Goal: Information Seeking & Learning: Learn about a topic

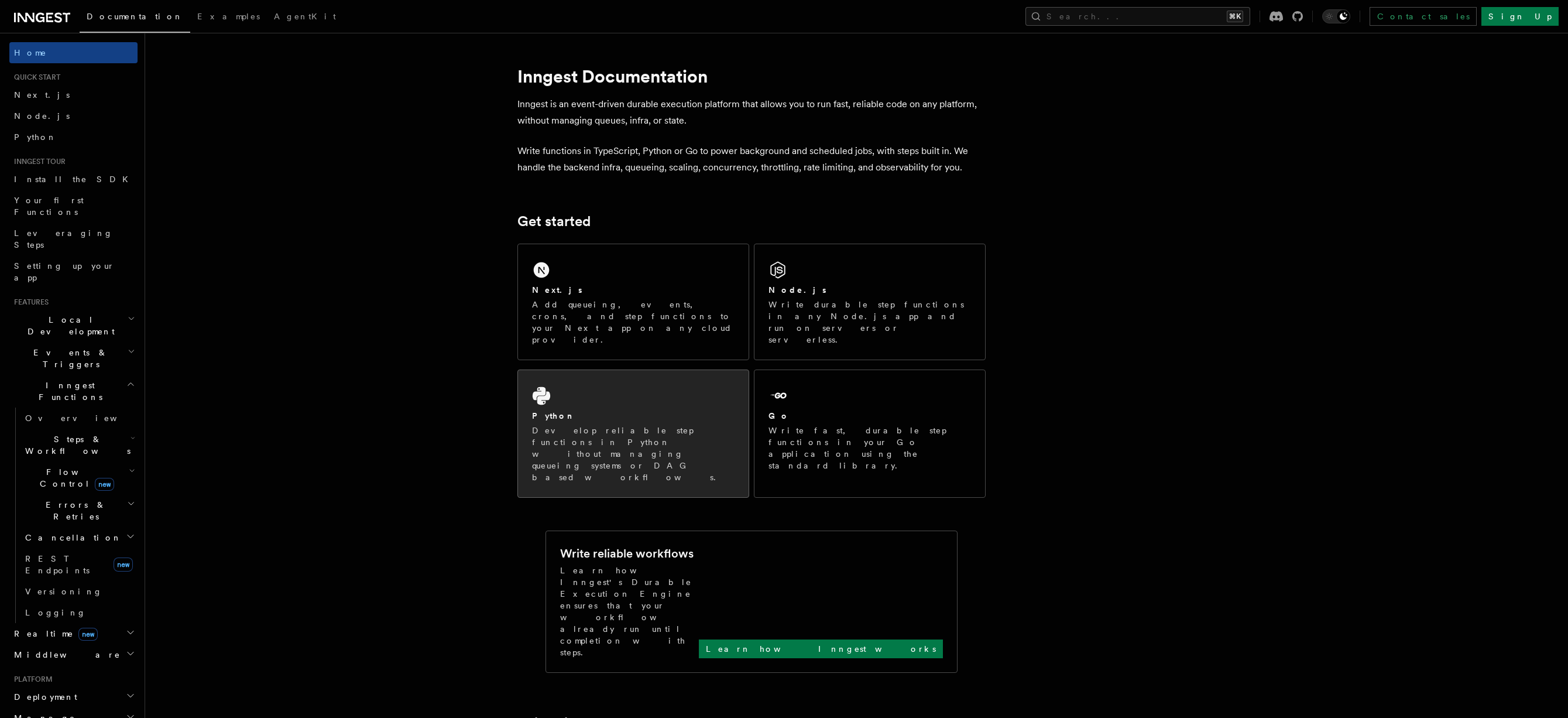
click at [561, 370] on div "Python Develop reliable step functions in Python without managing queueing syst…" at bounding box center [633, 433] width 230 height 127
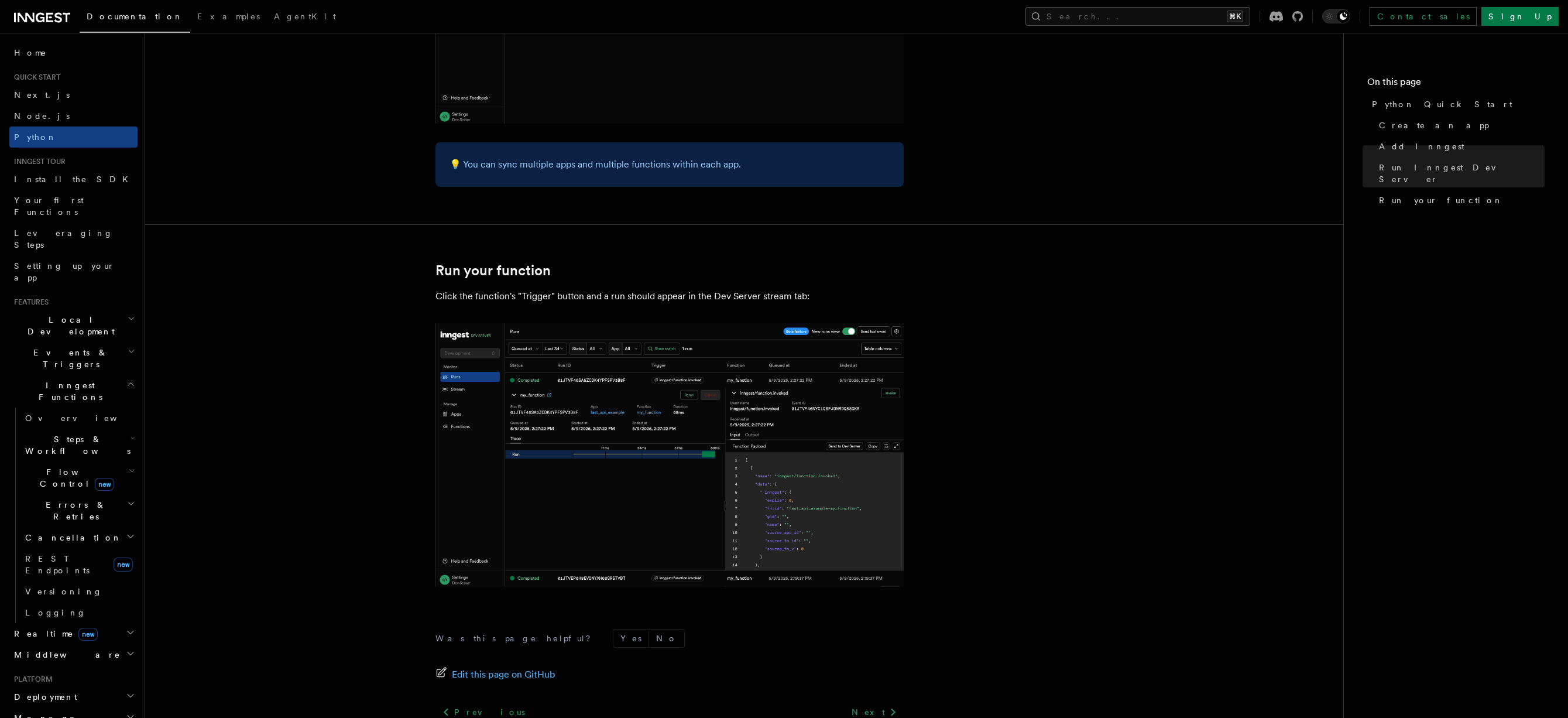
scroll to position [2243, 0]
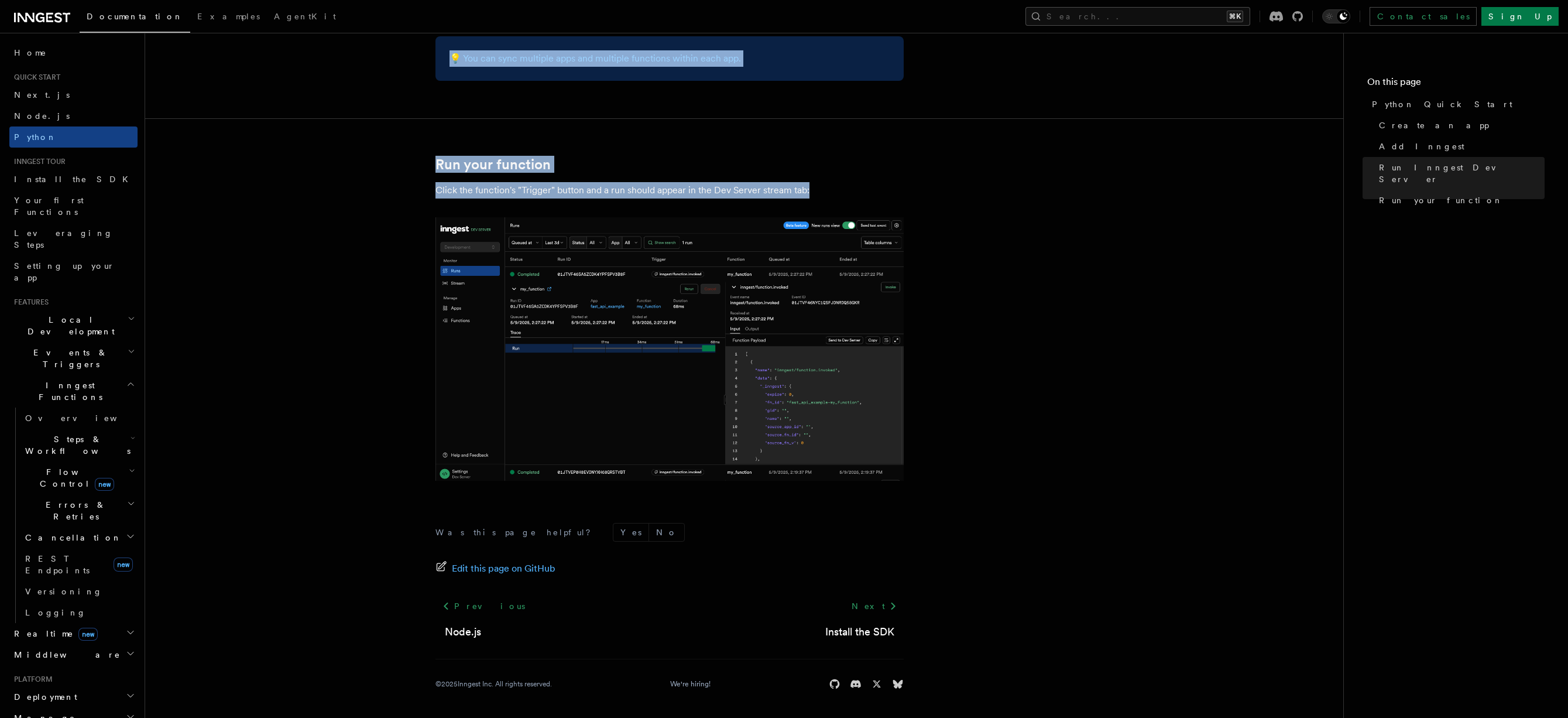
drag, startPoint x: 433, startPoint y: 76, endPoint x: 819, endPoint y: 193, distance: 403.3
copy article "Python Quick Start This guide will teach you how to add Inngest to a FastAPI ap…"
click at [892, 611] on icon at bounding box center [893, 606] width 14 height 14
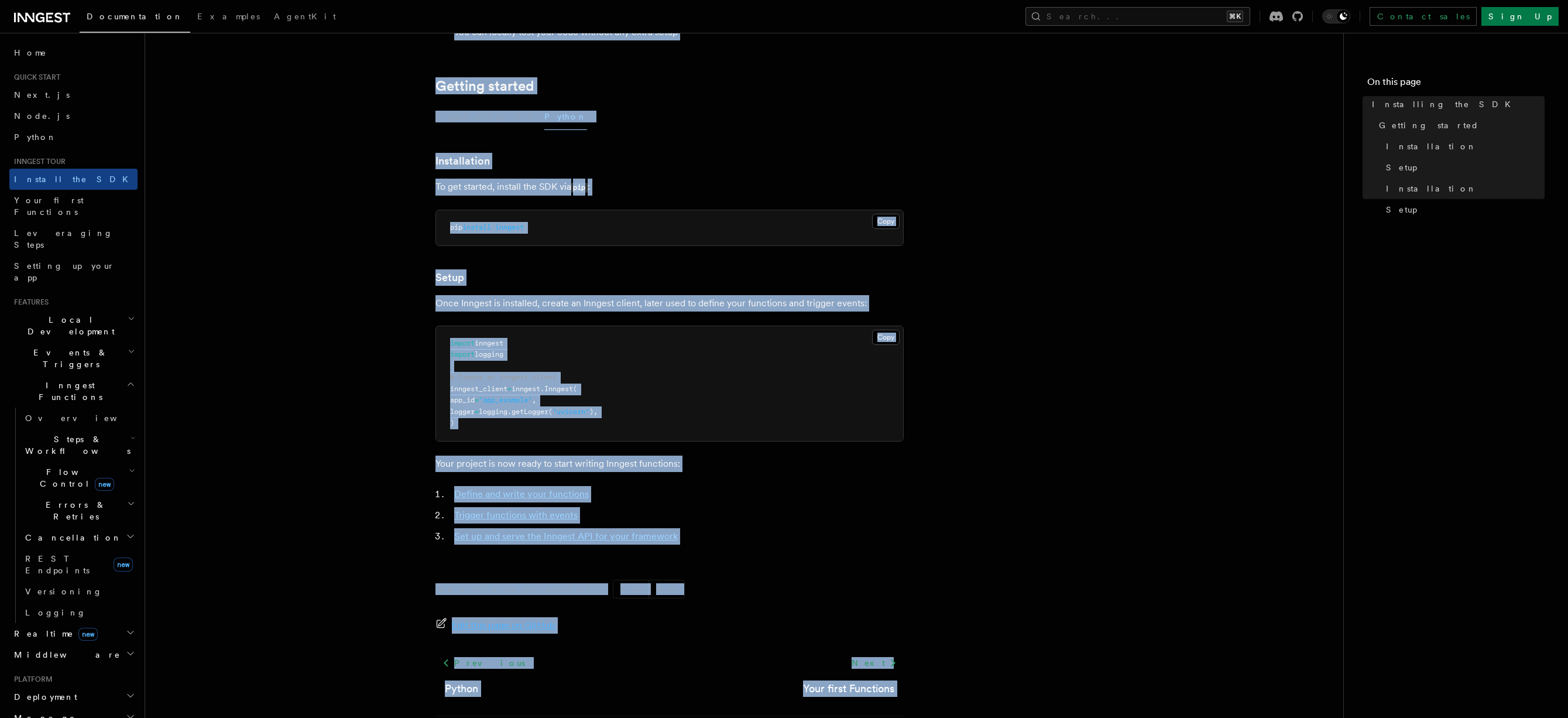
scroll to position [267, 0]
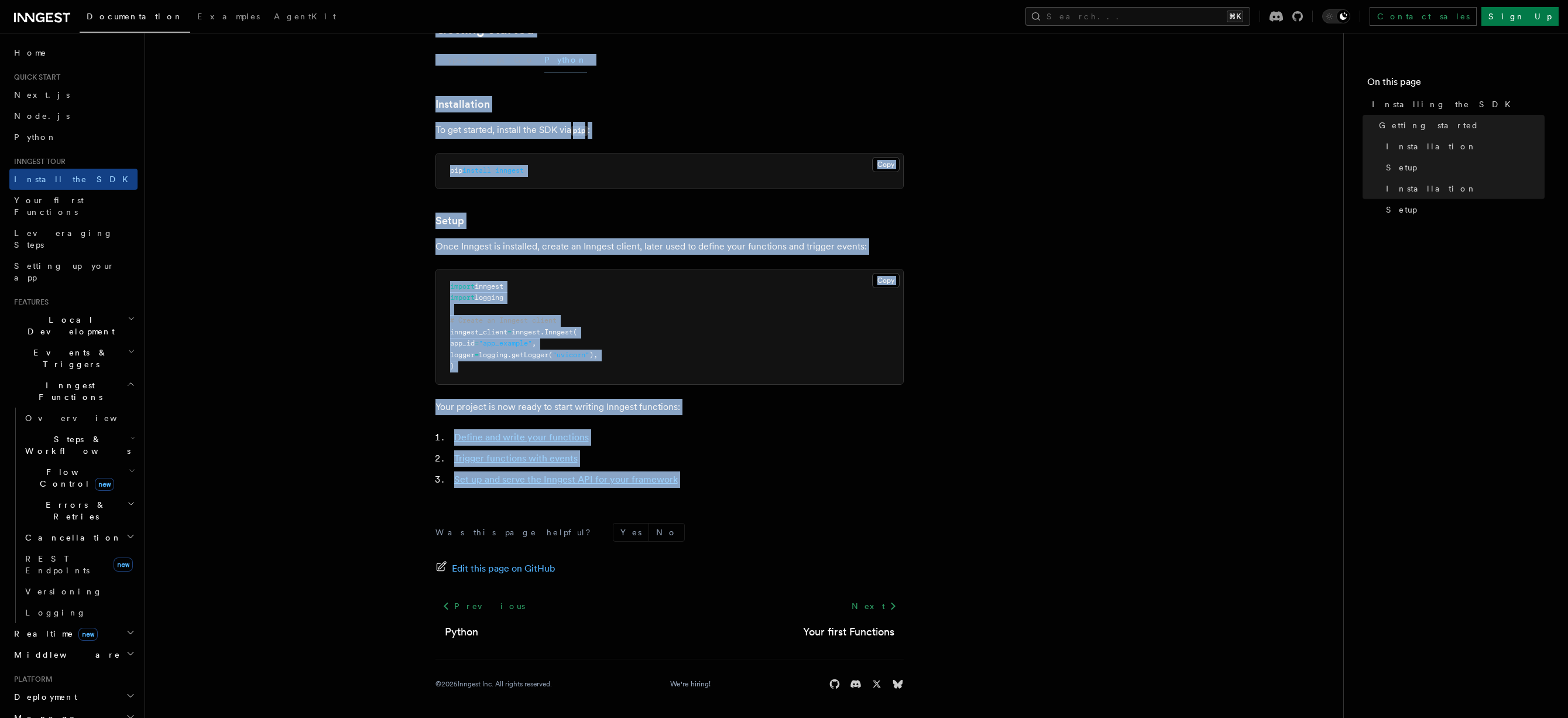
drag, startPoint x: 427, startPoint y: 83, endPoint x: 737, endPoint y: 508, distance: 526.0
click at [737, 508] on article "Inngest tour Installing the SDK The Inngest SDK allows you to write reliable, d…" at bounding box center [744, 250] width 1160 height 933
copy article "Installing the SDK The Inngest SDK allows you to write reliable, durable functi…"
click at [716, 496] on article "Inngest tour Installing the SDK The Inngest SDK allows you to write reliable, d…" at bounding box center [744, 250] width 1160 height 933
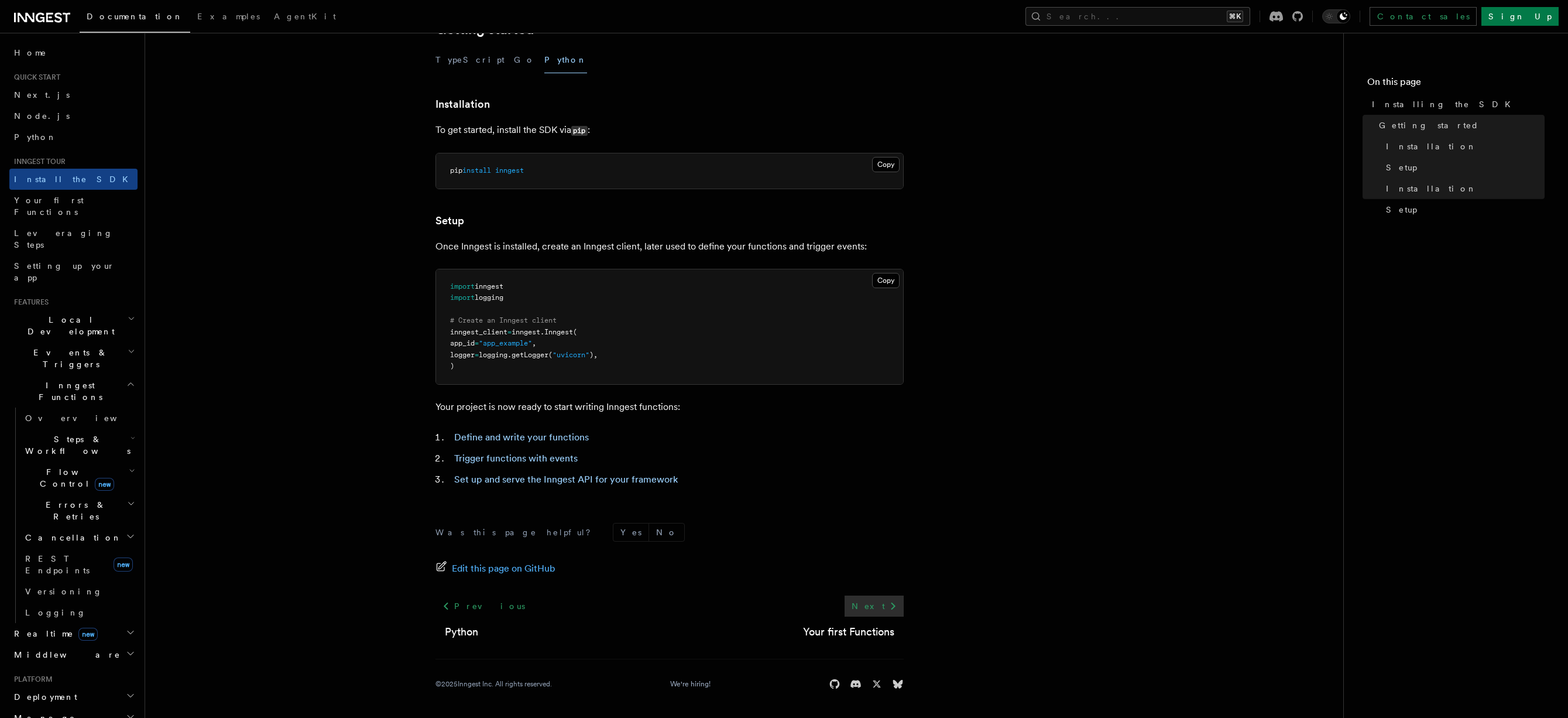
click at [889, 608] on icon at bounding box center [893, 606] width 14 height 14
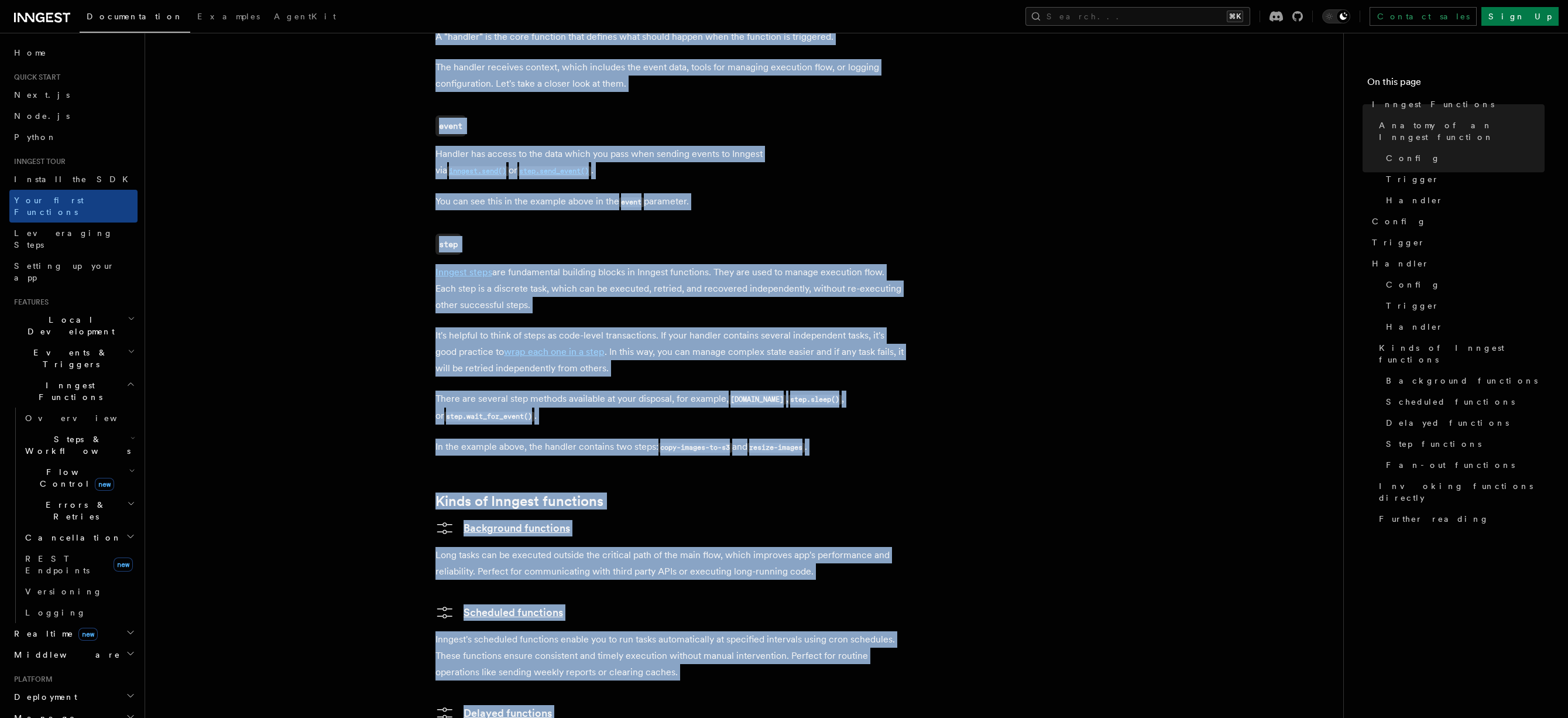
scroll to position [2220, 0]
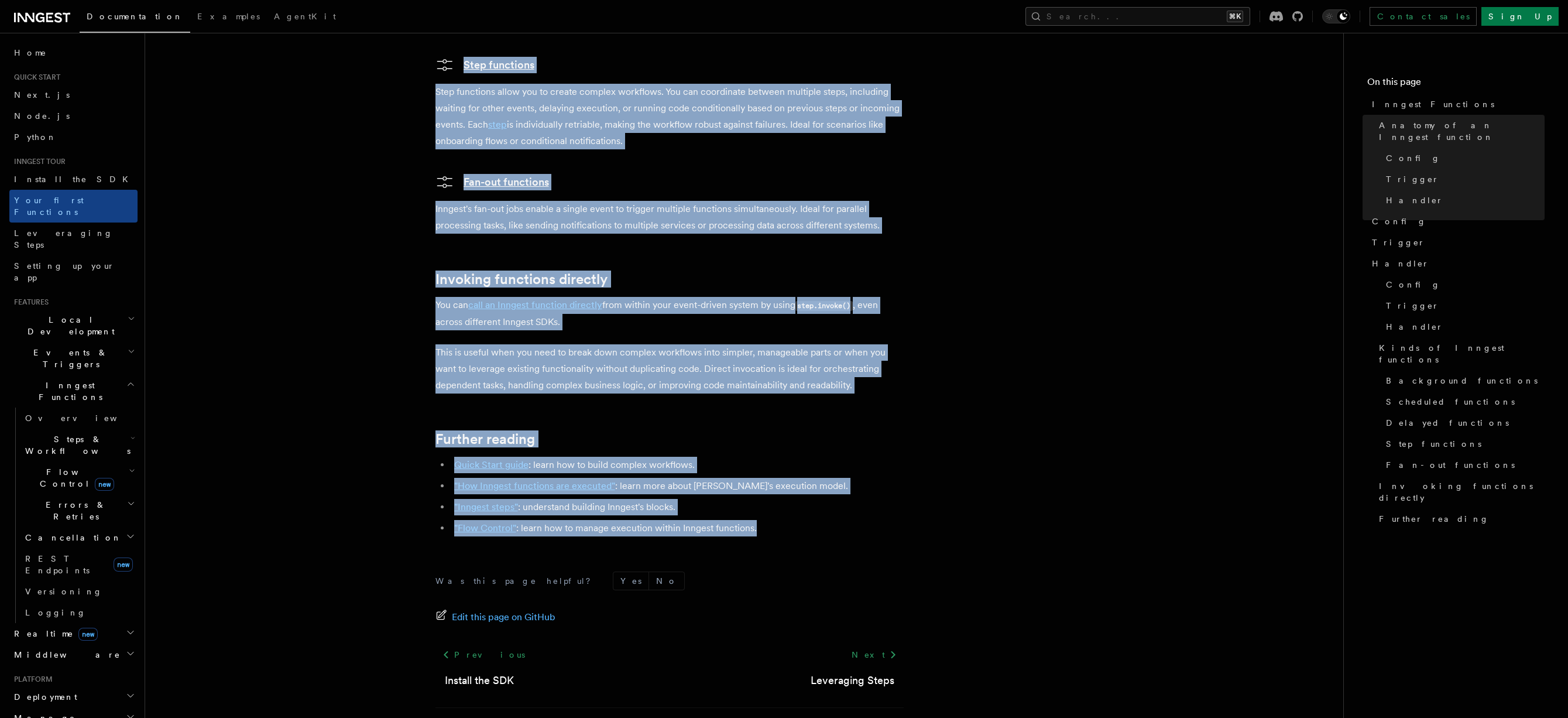
drag, startPoint x: 436, startPoint y: 101, endPoint x: 766, endPoint y: 486, distance: 507.1
copy article "Inngest Functions Inngest functions enable developers to run reliable backgroun…"
click at [883, 644] on link "Next" at bounding box center [874, 654] width 59 height 21
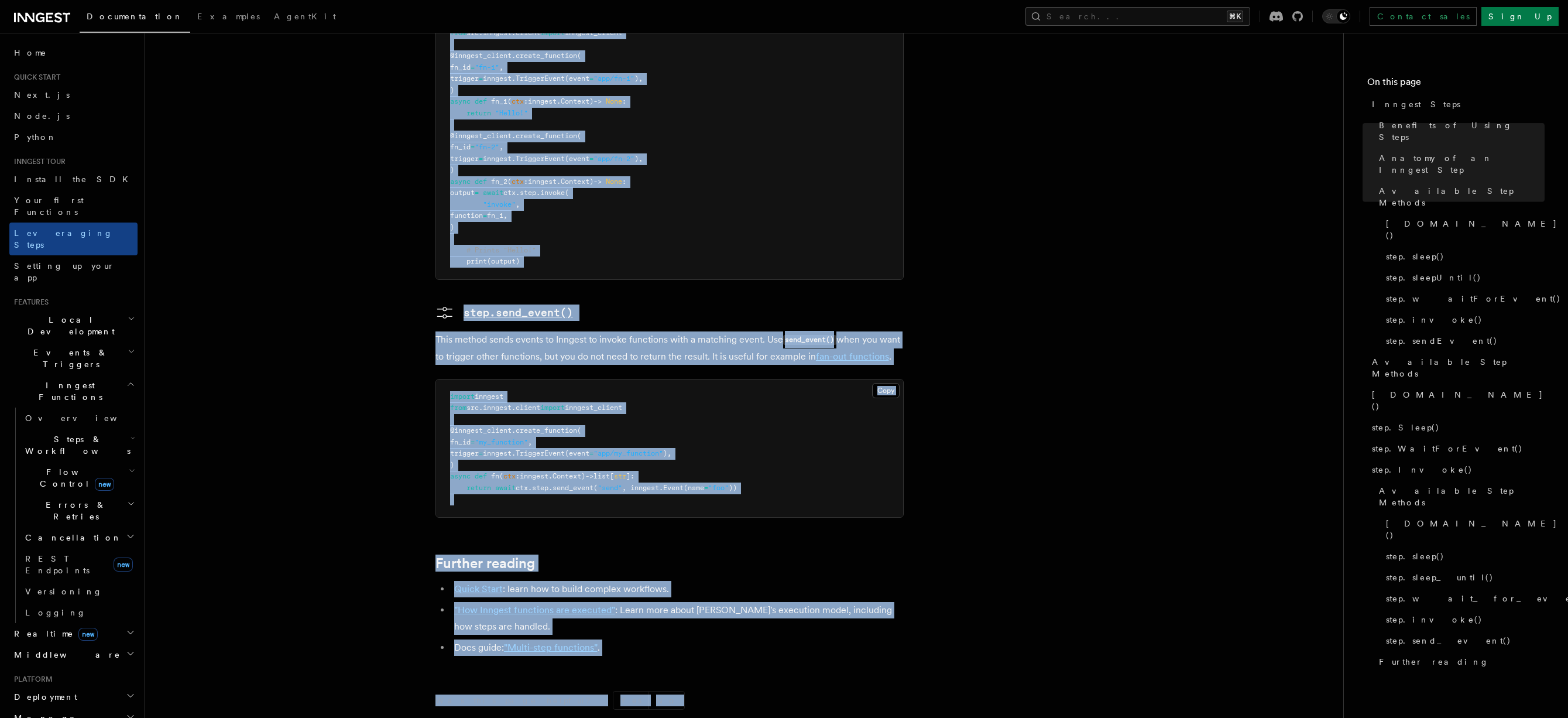
scroll to position [2503, 0]
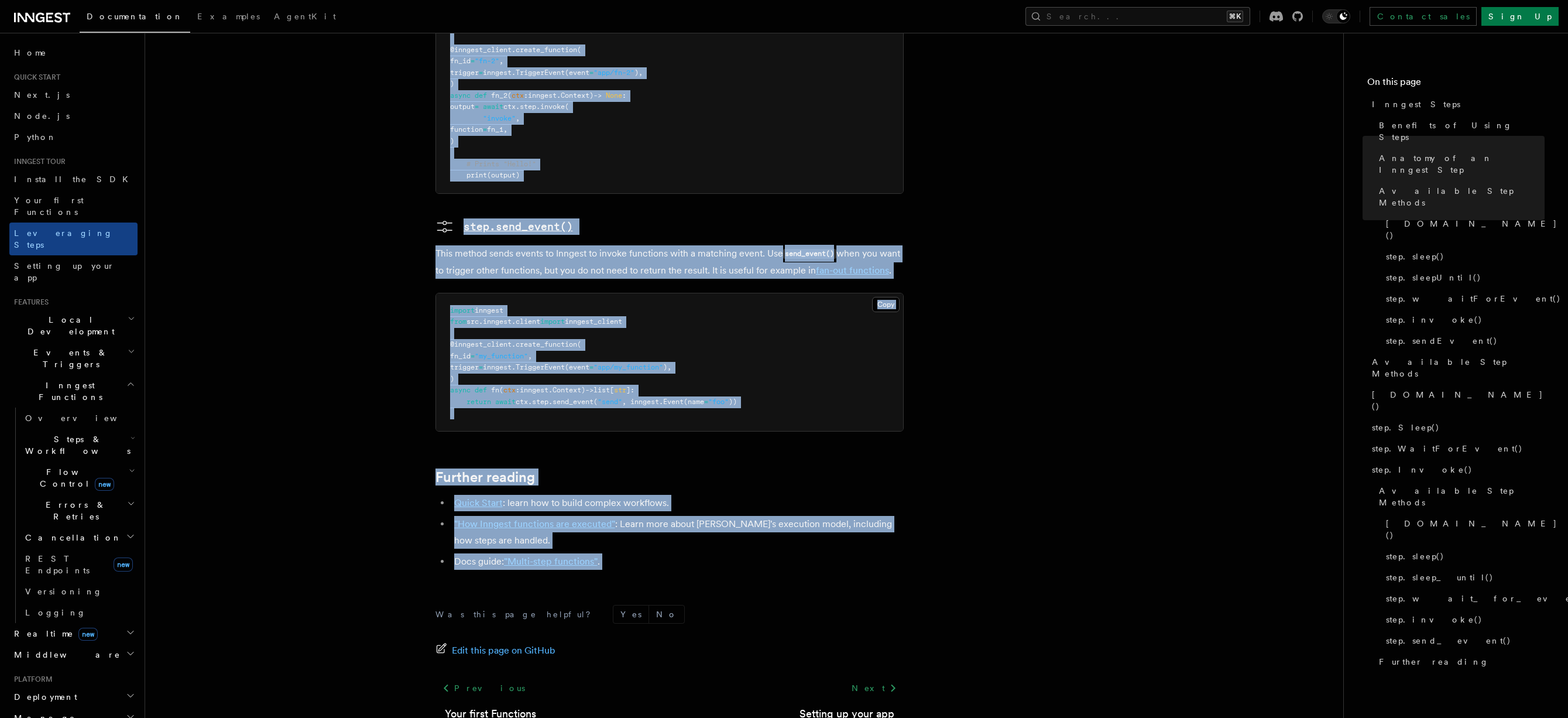
drag, startPoint x: 433, startPoint y: 80, endPoint x: 743, endPoint y: 494, distance: 517.2
copy article "Inngest Steps Steps are fundamental building blocks in Inngest functions. Each …"
click at [874, 678] on link "Next" at bounding box center [874, 688] width 59 height 21
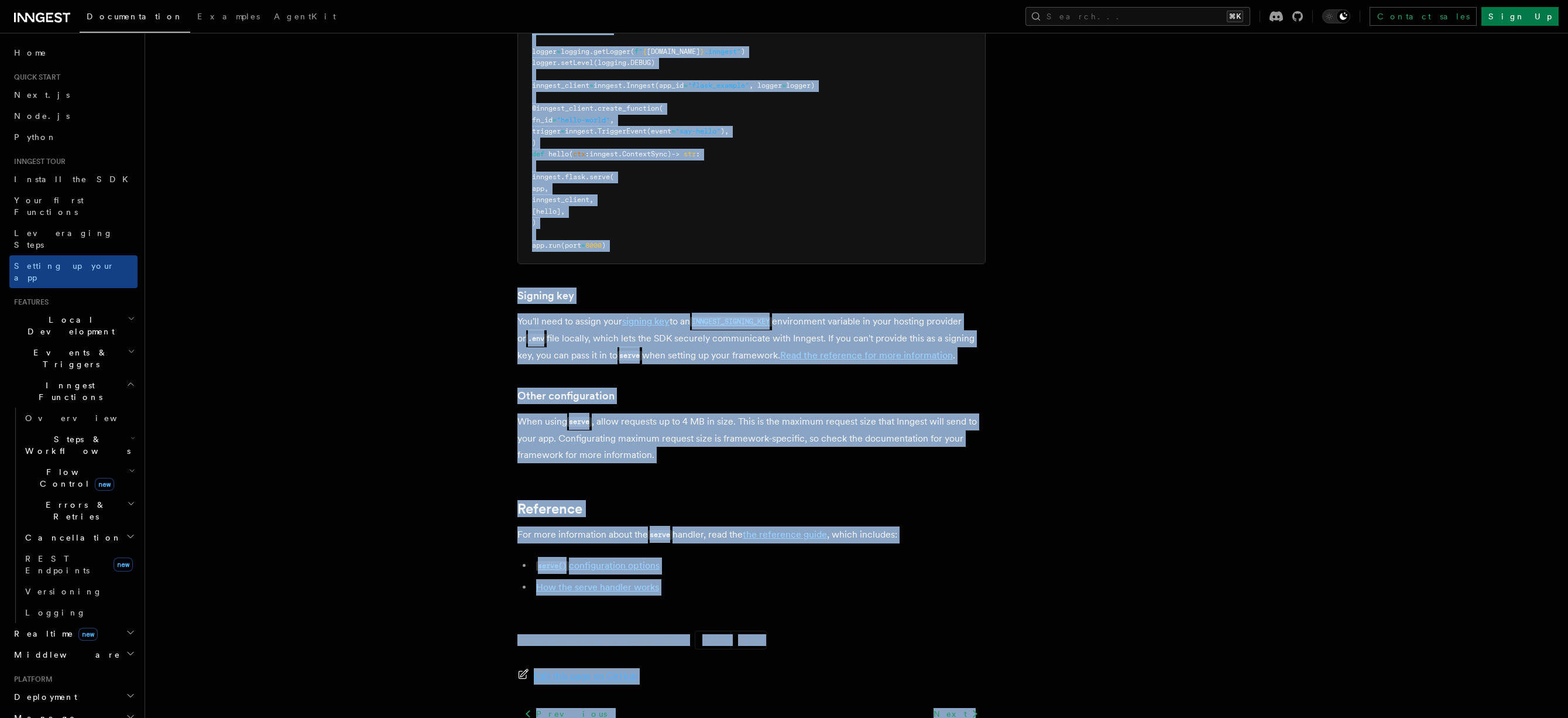
scroll to position [678, 0]
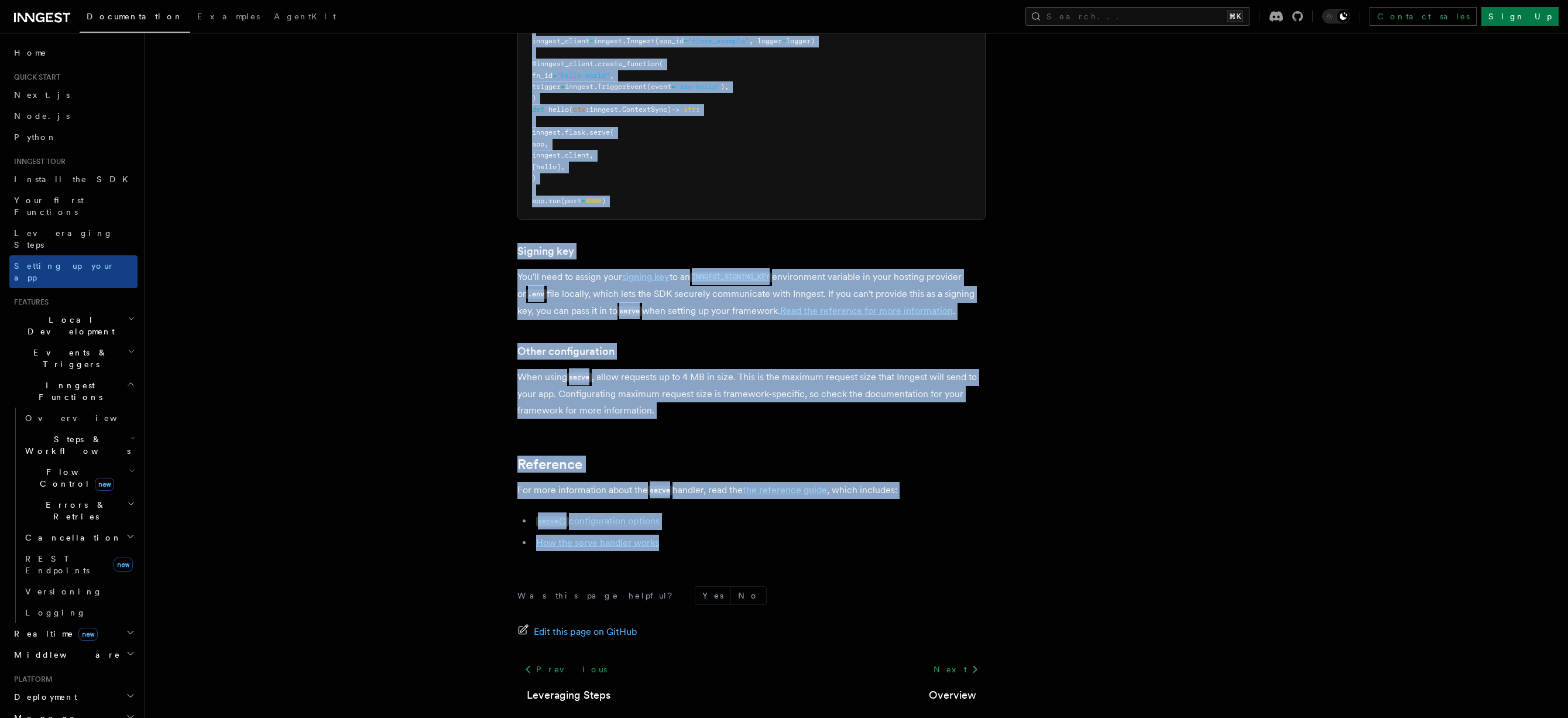
drag, startPoint x: 512, startPoint y: 98, endPoint x: 769, endPoint y: 489, distance: 467.9
click at [769, 489] on article "Inngest tour Setting up your Inngest app With Inngest, you define functions or …" at bounding box center [825, 75] width 1324 height 1403
copy article "With Inngest, you define functions or workflows using the SDK and deploy them t…"
click at [959, 659] on link "Next" at bounding box center [956, 669] width 59 height 21
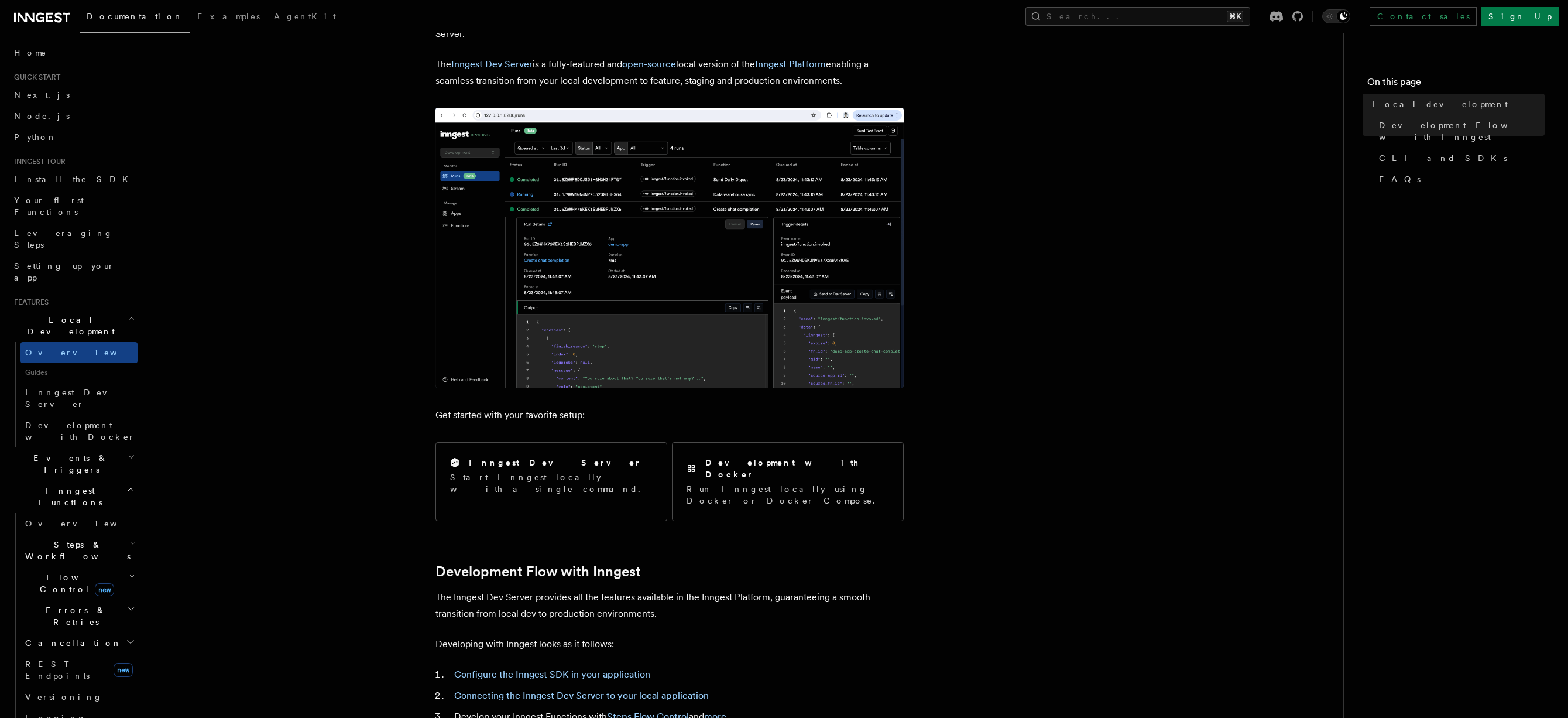
scroll to position [115, 0]
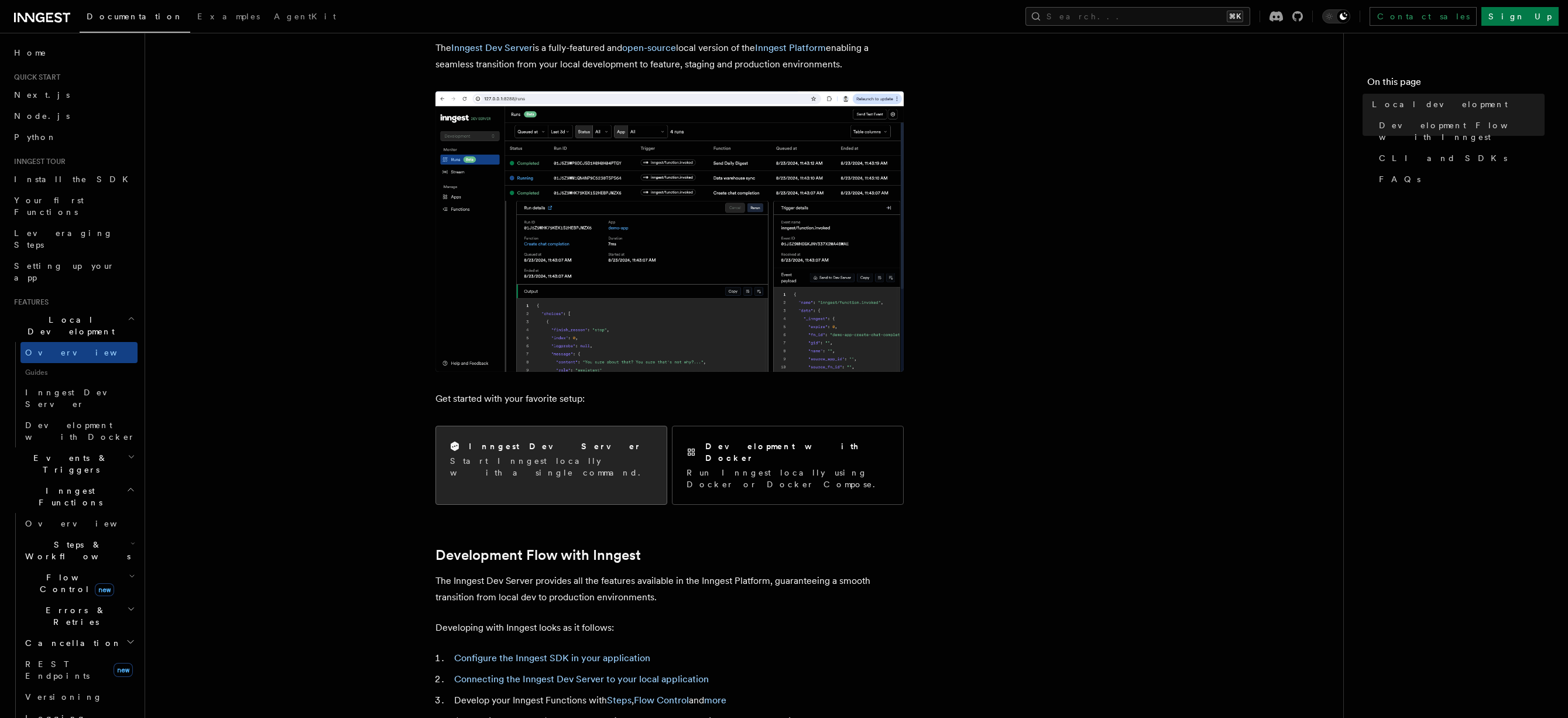
click at [557, 459] on p "Start Inngest locally with a single command." at bounding box center [551, 466] width 202 height 23
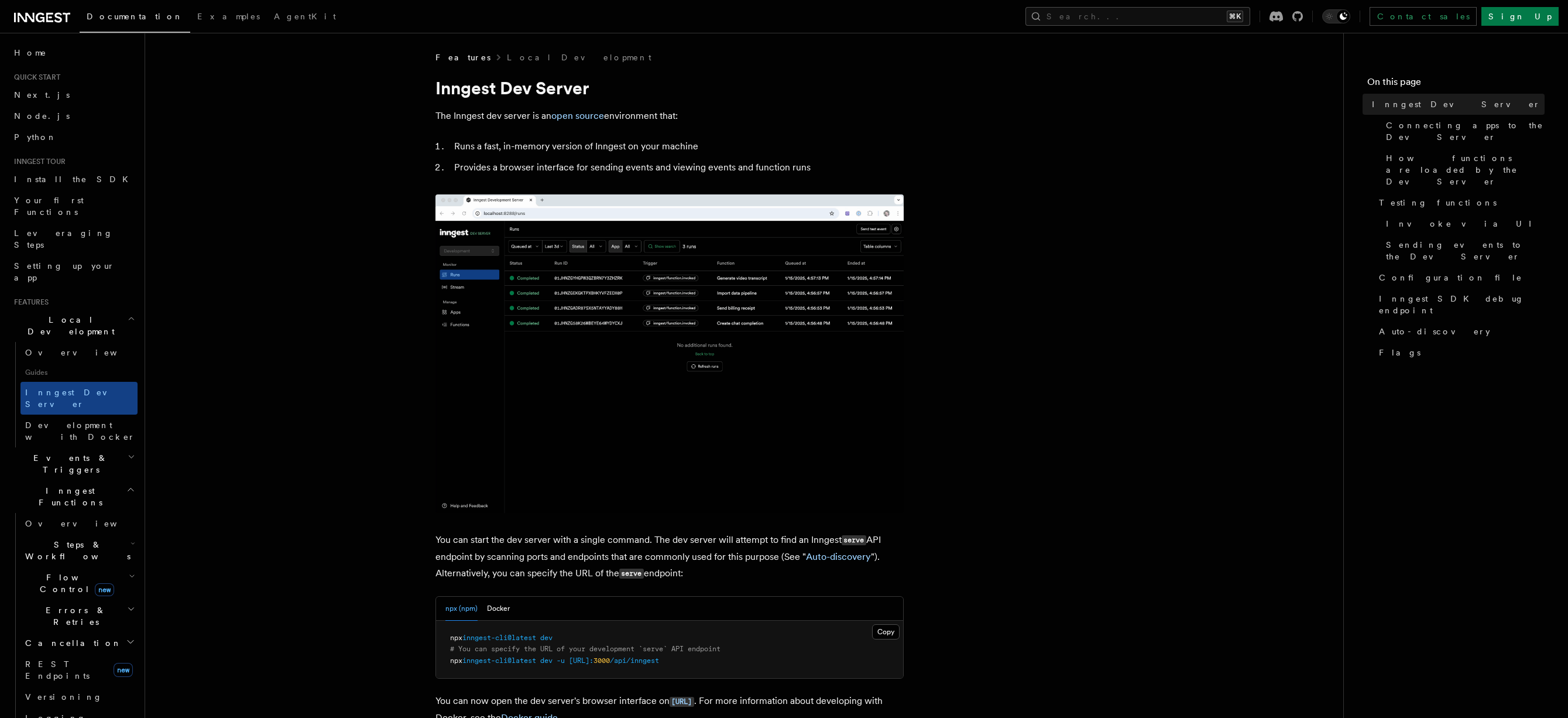
click at [85, 539] on span "Steps & Workflows" at bounding box center [75, 550] width 110 height 23
click at [78, 567] on link "Overview" at bounding box center [84, 577] width 106 height 21
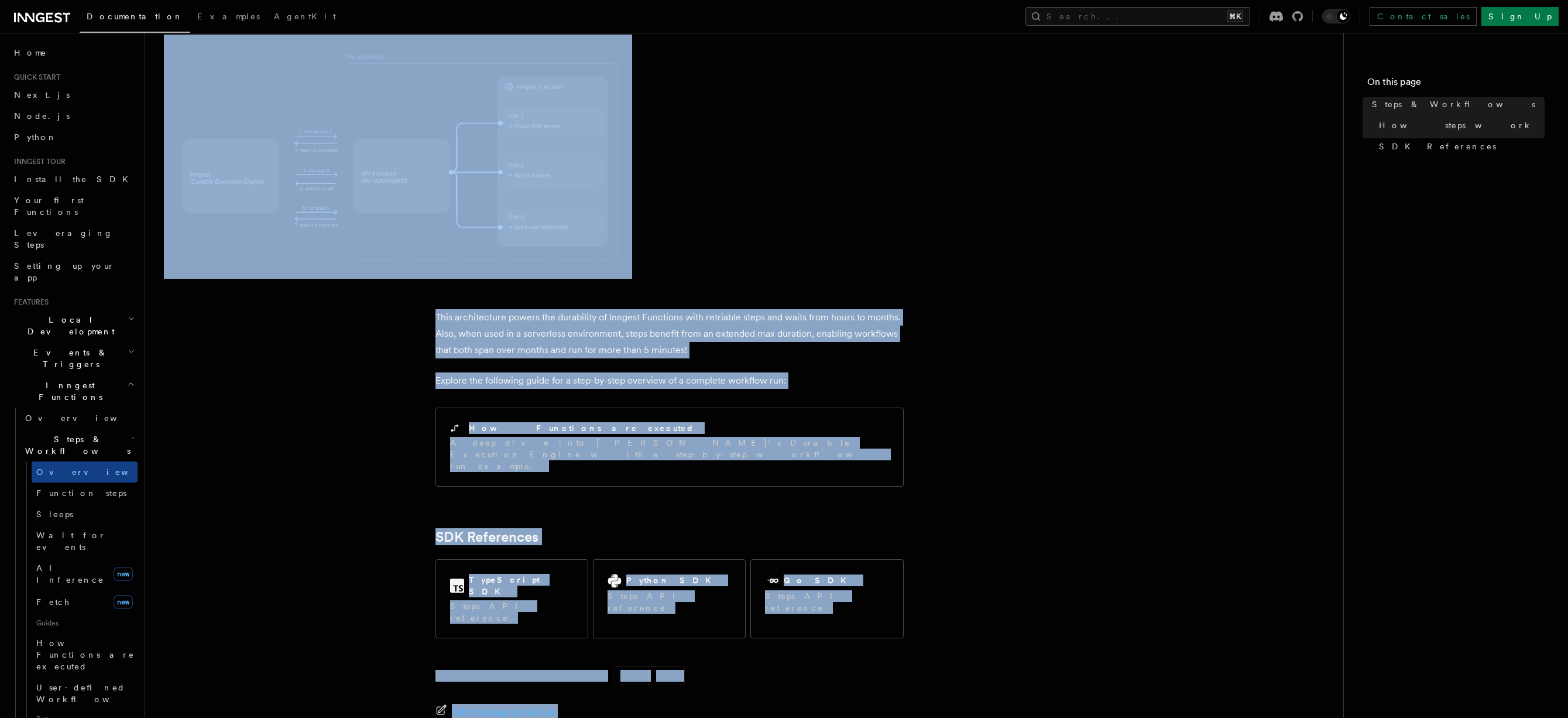
scroll to position [934, 0]
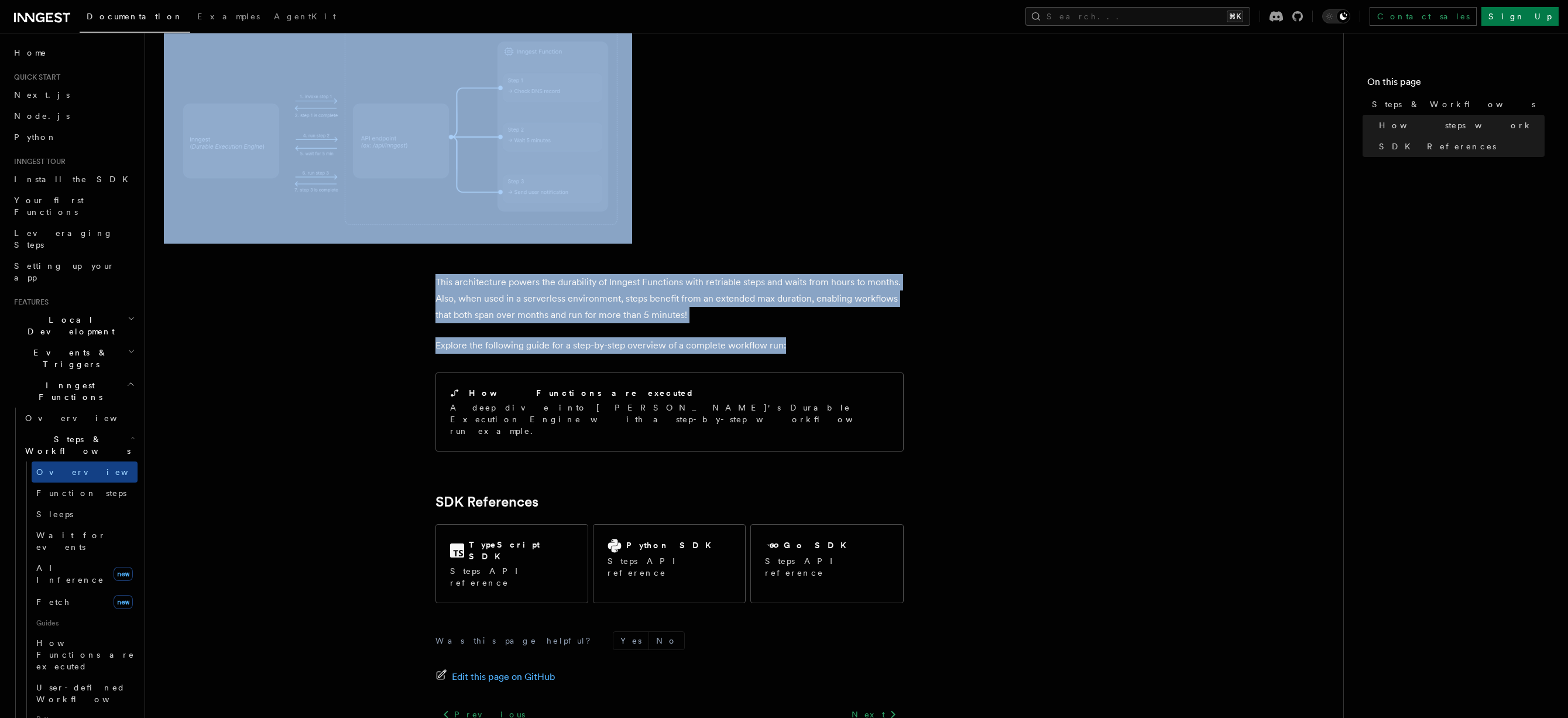
copy article "Steps & Workflows Steps are fundamental building blocks of Inngest, turning you…"
drag, startPoint x: 483, startPoint y: 240, endPoint x: 839, endPoint y: 284, distance: 358.7
click at [879, 704] on link "Next" at bounding box center [874, 714] width 59 height 21
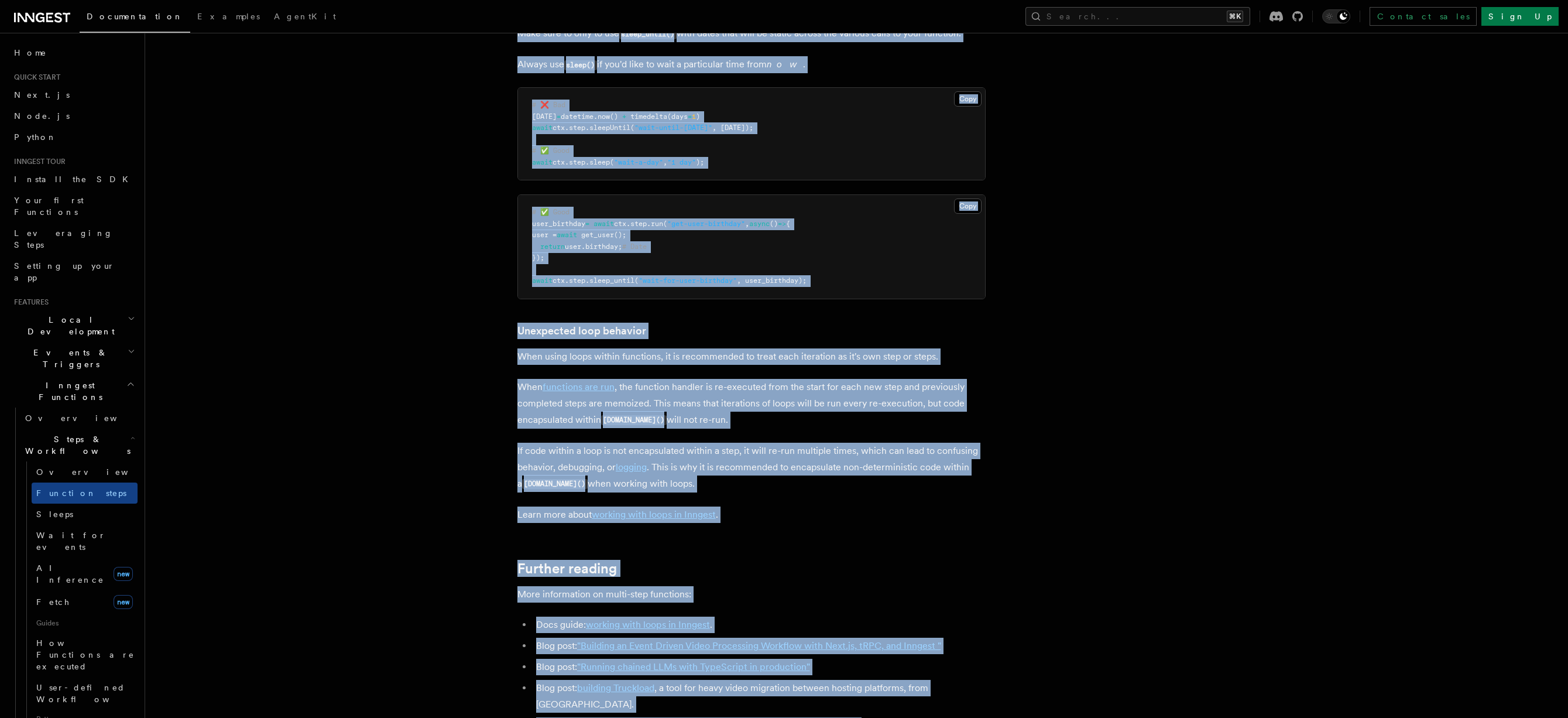
scroll to position [2973, 0]
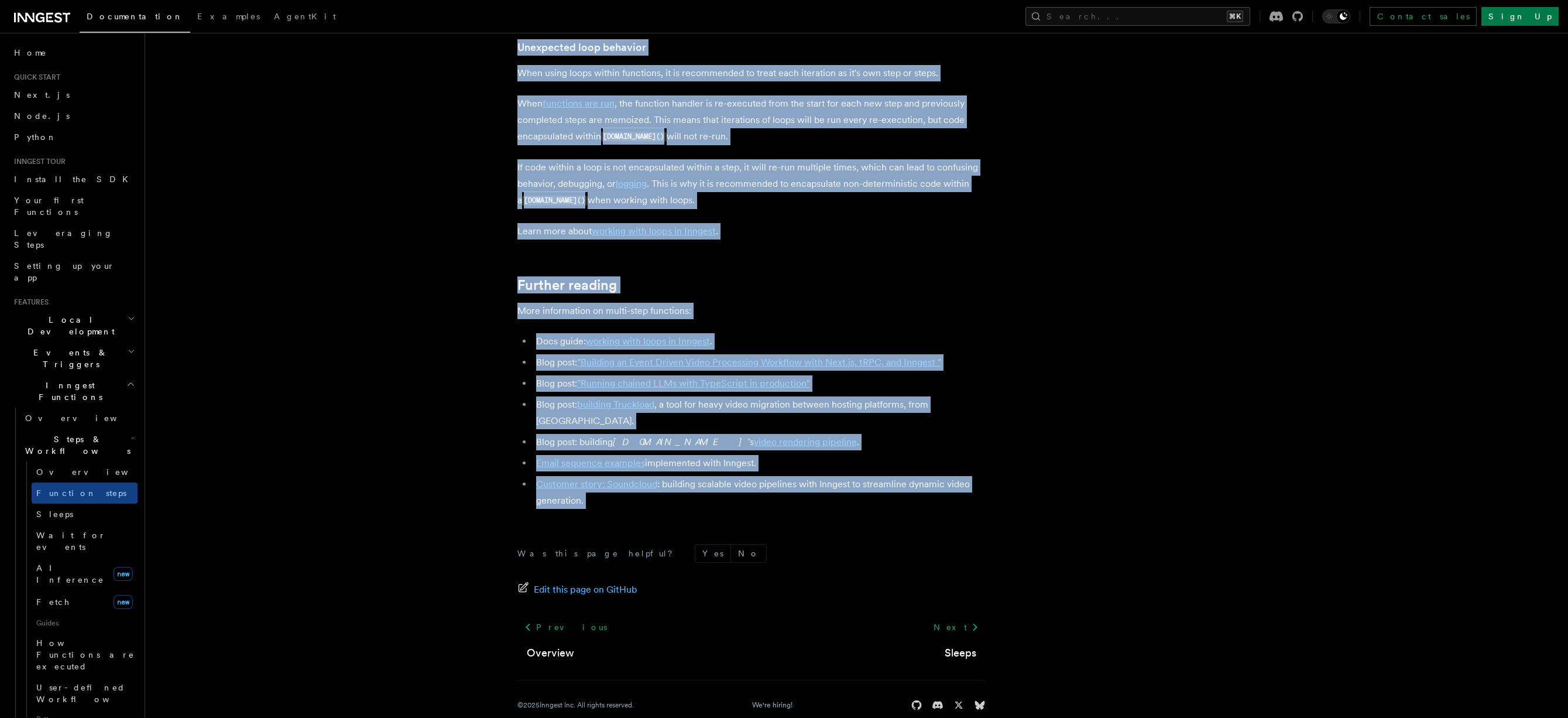
drag, startPoint x: 605, startPoint y: 414, endPoint x: 746, endPoint y: 500, distance: 165.2
click at [965, 617] on link "Next" at bounding box center [956, 627] width 59 height 21
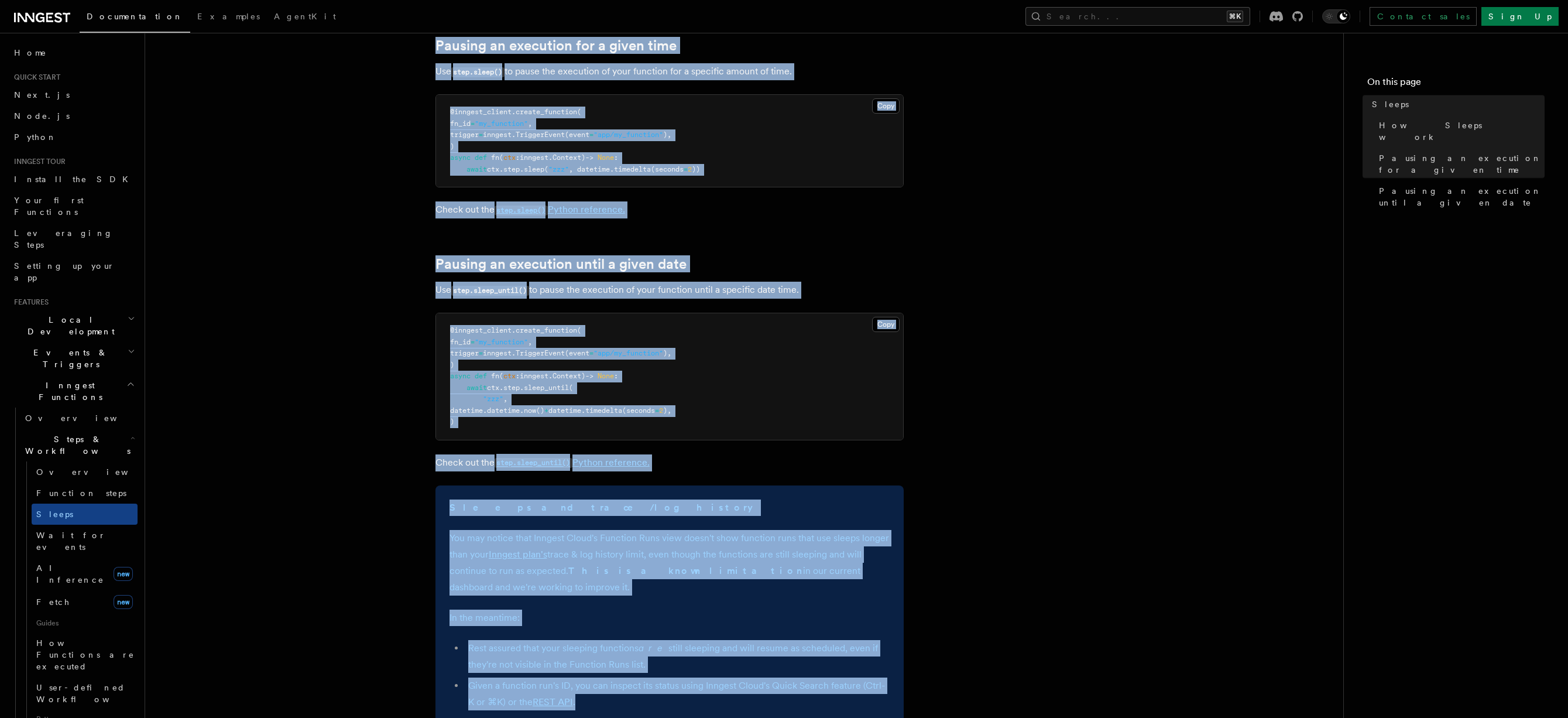
scroll to position [680, 0]
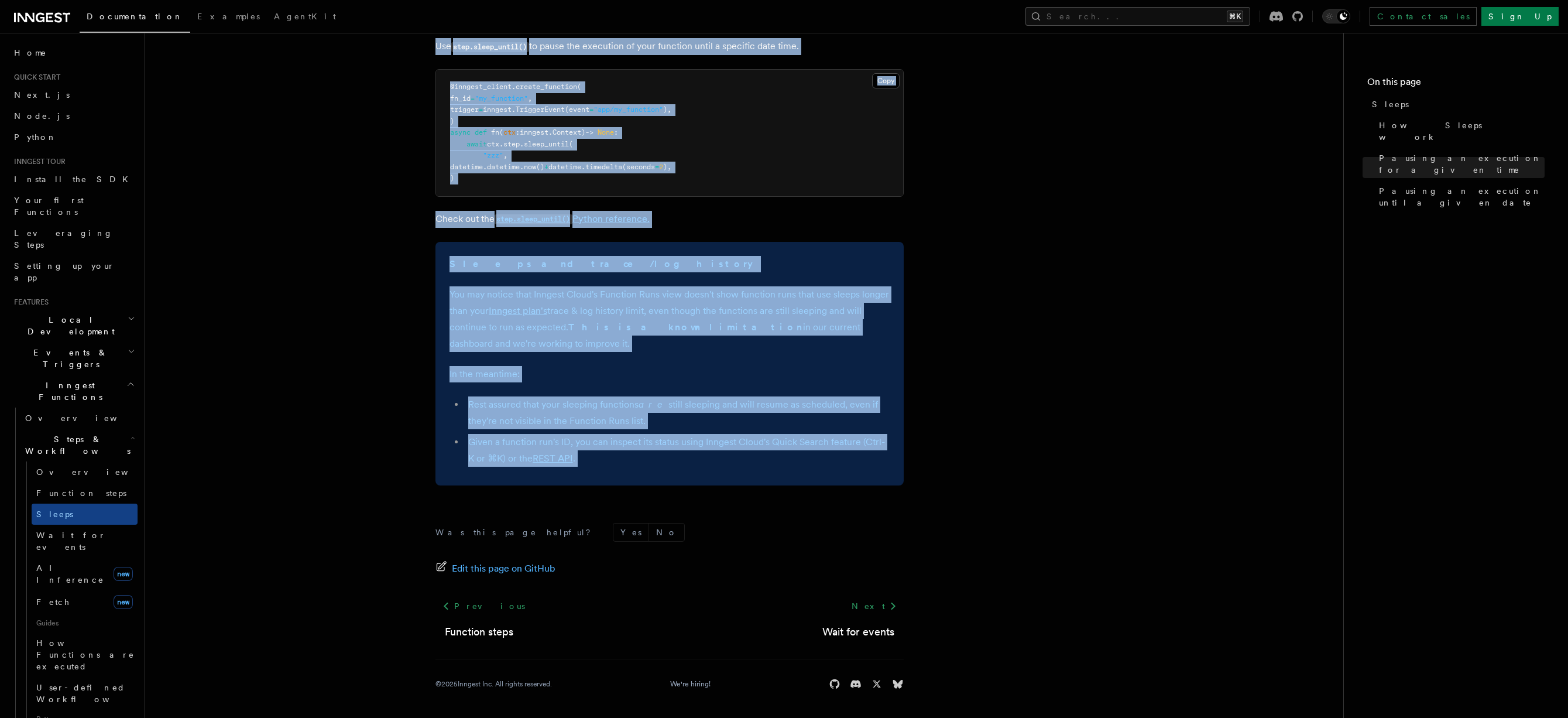
drag, startPoint x: 429, startPoint y: 82, endPoint x: 701, endPoint y: 496, distance: 495.4
click at [701, 496] on article "Features Inngest Functions Steps & Workflows Sleeps Two step methods, step.slee…" at bounding box center [744, 44] width 1160 height 1347
copy article "Sleeps Two step methods, step.sleep and step.sleepUntil , are available to paus…"
click at [883, 609] on link "Next" at bounding box center [874, 606] width 59 height 21
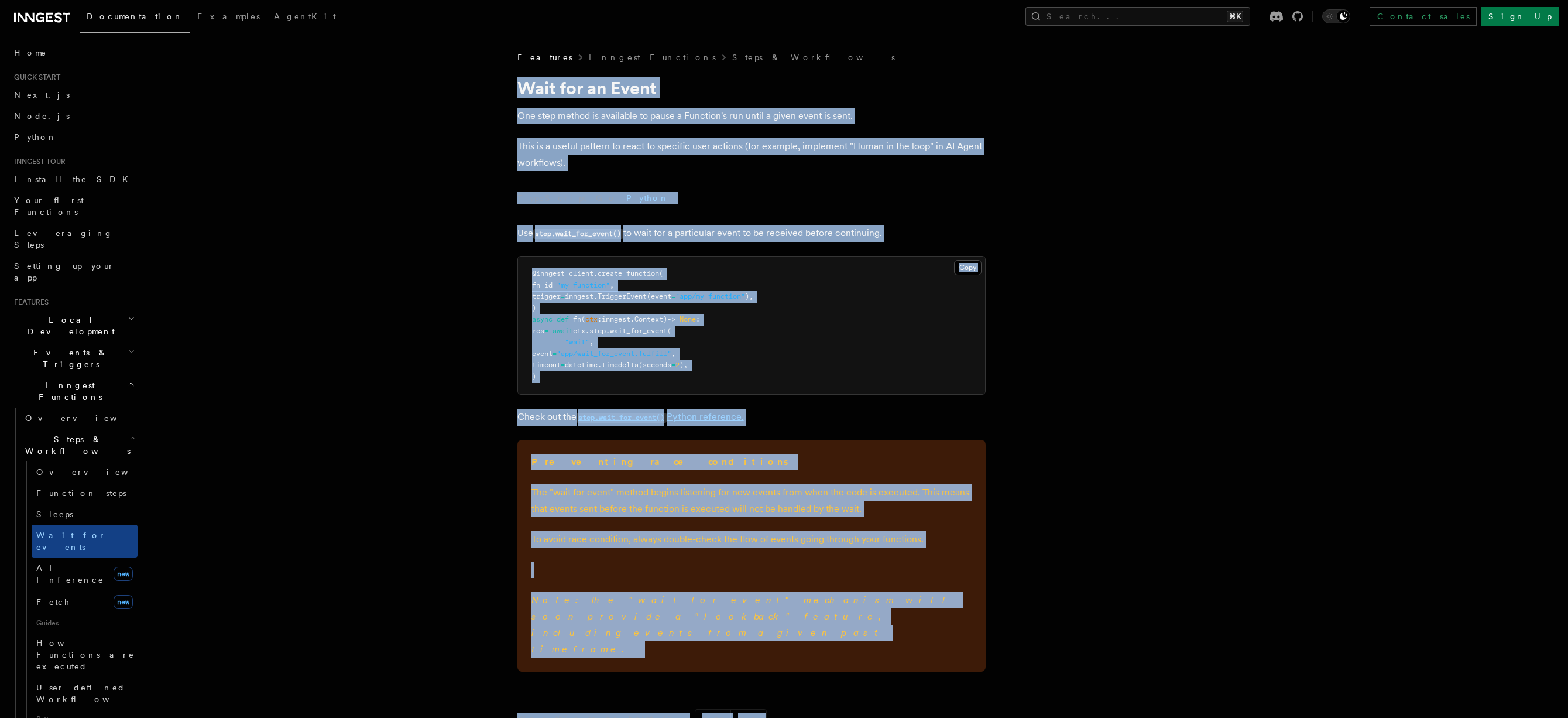
scroll to position [149, 0]
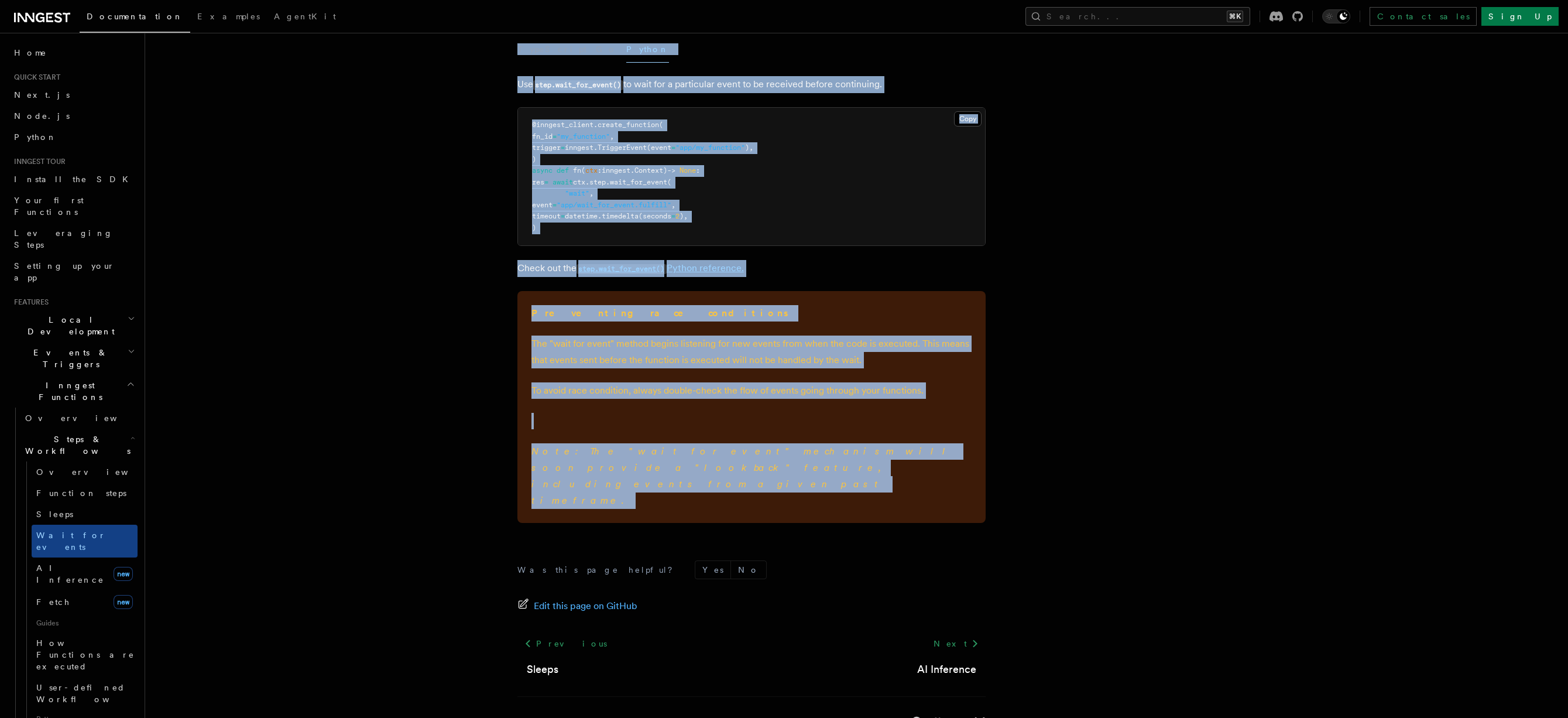
drag, startPoint x: 499, startPoint y: 82, endPoint x: 730, endPoint y: 480, distance: 460.2
click at [730, 480] on article "Features Inngest Functions Steps & Workflows Wait for an Event One step method …" at bounding box center [825, 327] width 1324 height 848
copy article "Wait for an Event One step method is available to pause a Function's run until …"
click at [73, 590] on link "Fetch new" at bounding box center [84, 602] width 106 height 23
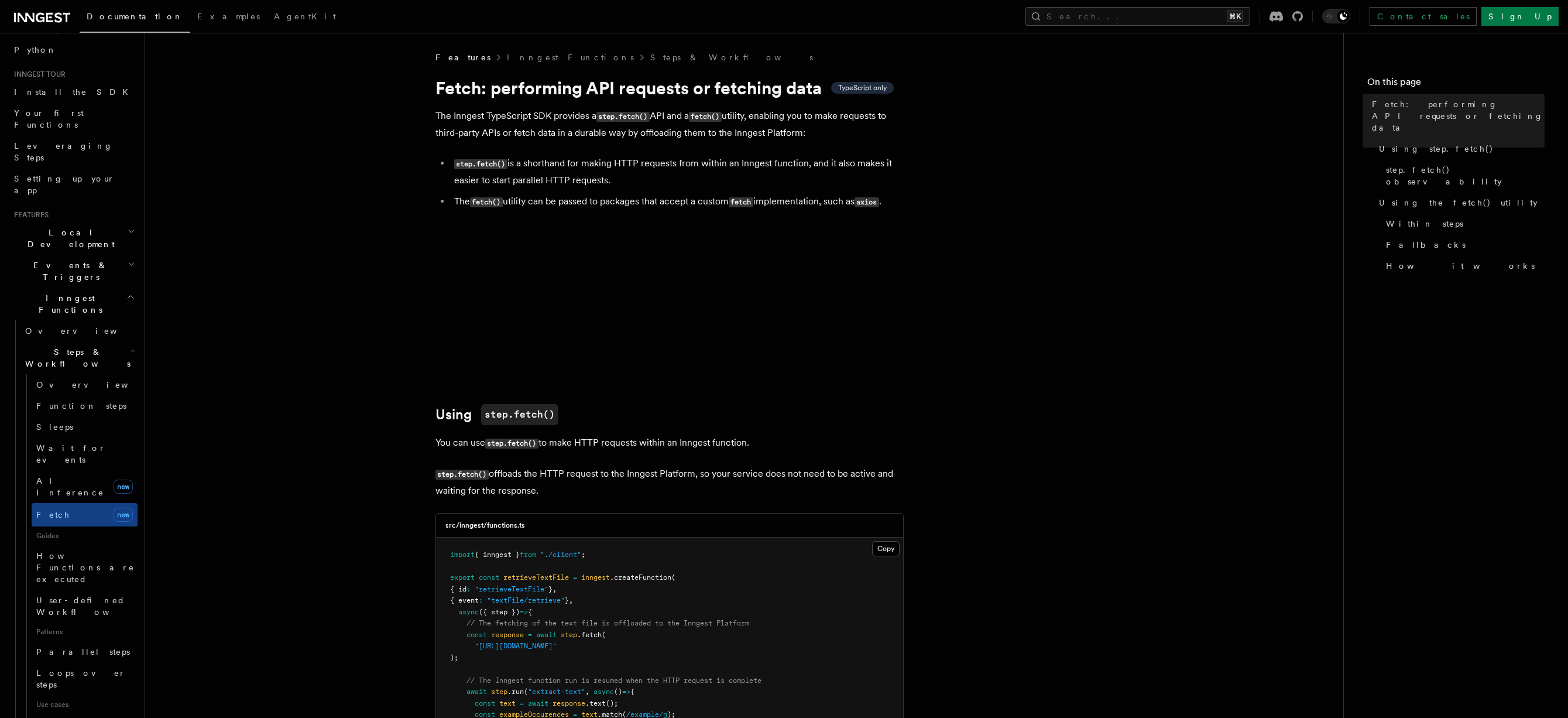
scroll to position [92, 0]
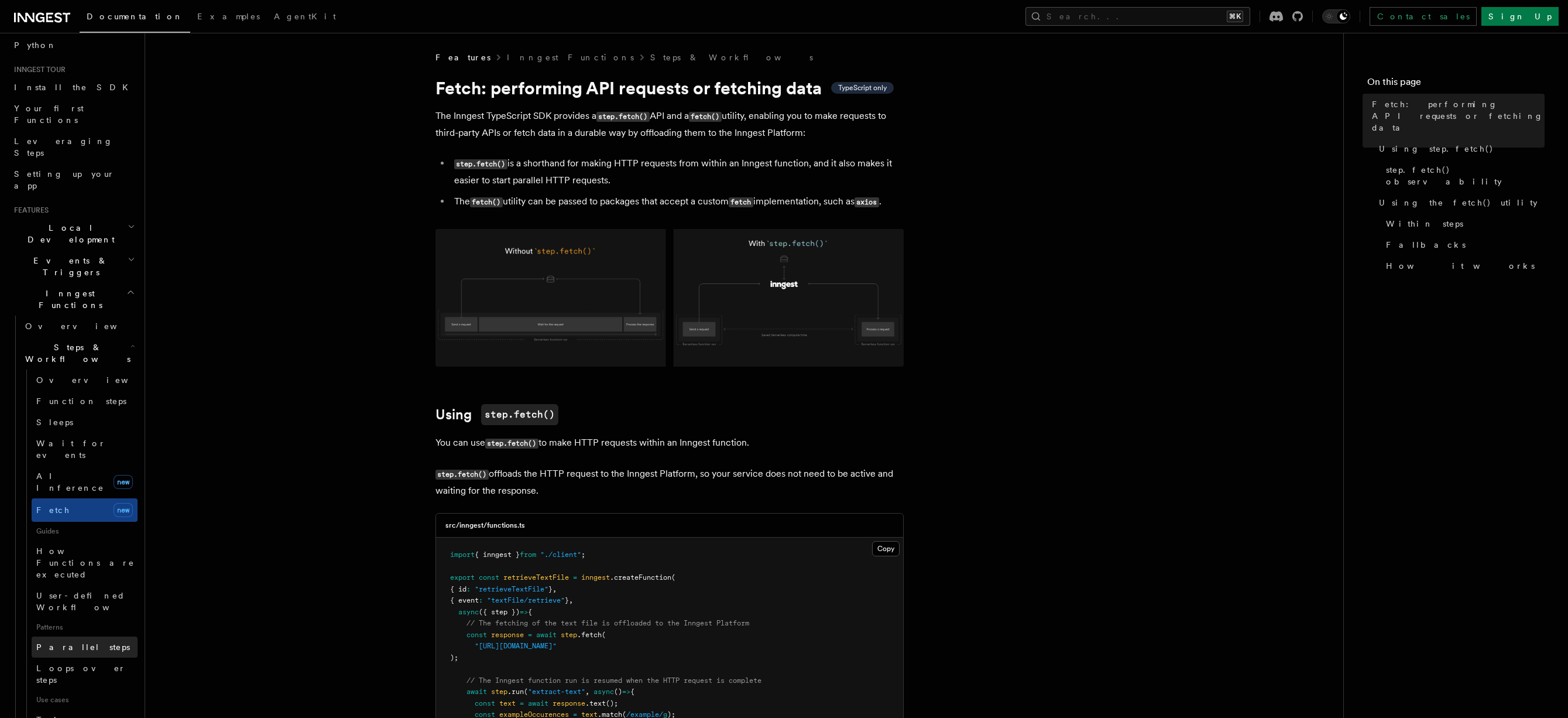
click at [80, 642] on span "Parallel steps" at bounding box center [83, 647] width 94 height 10
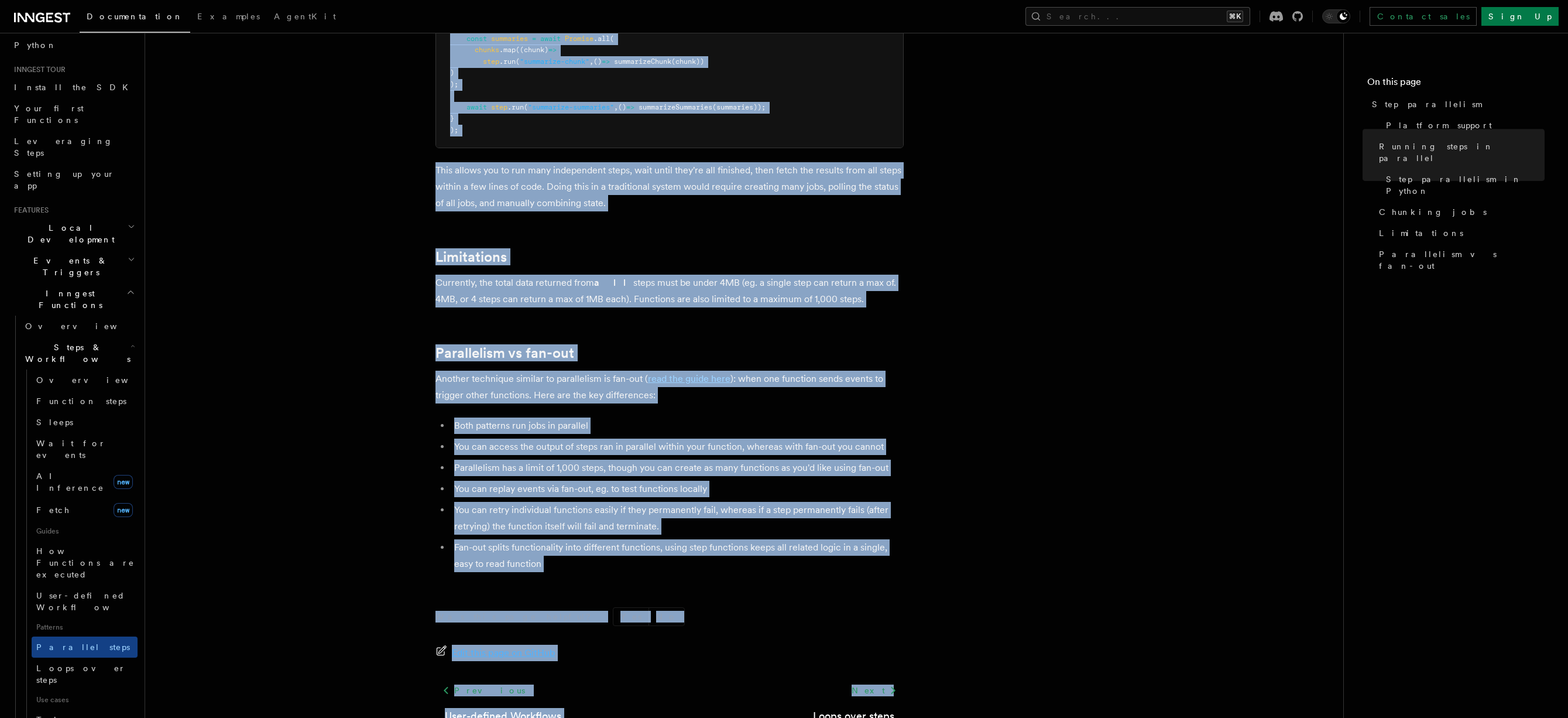
scroll to position [1928, 0]
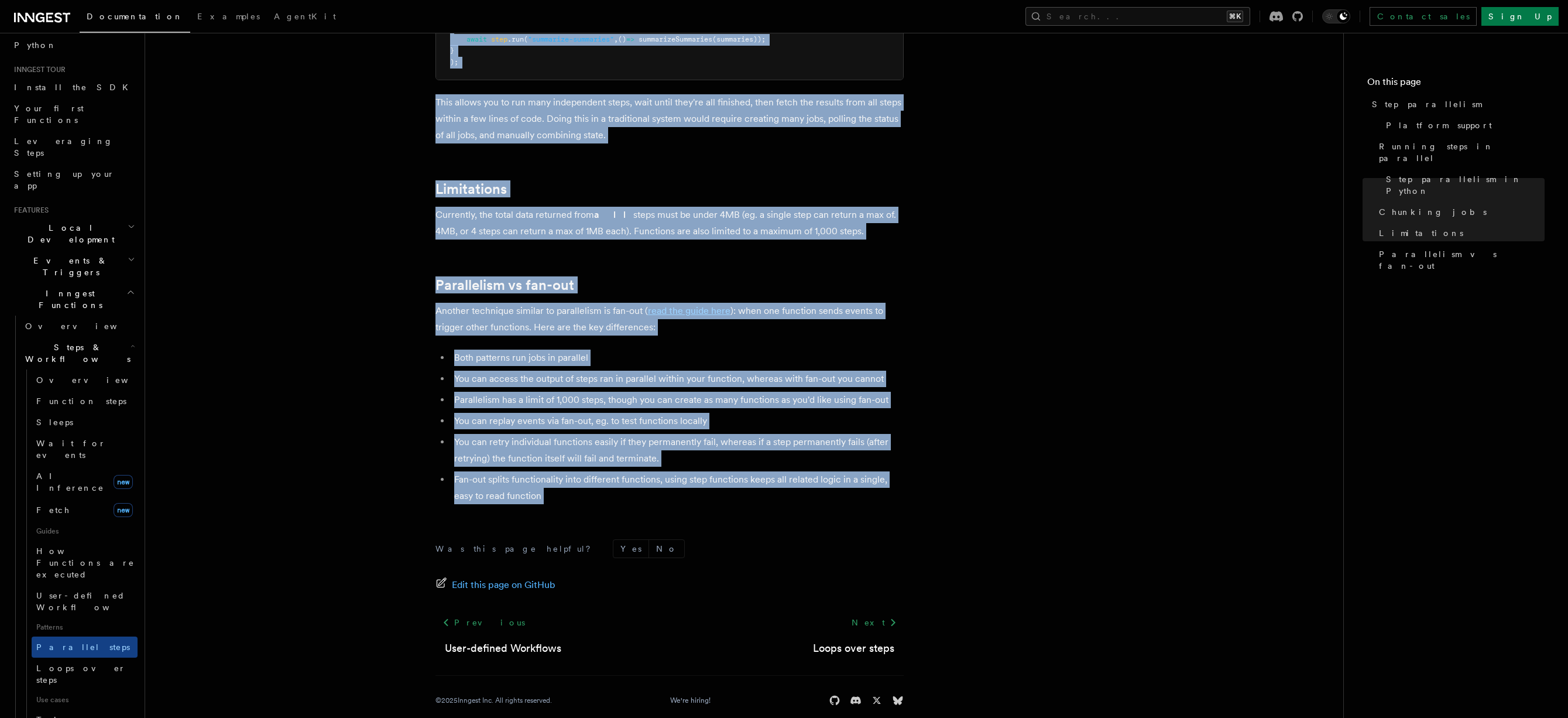
drag, startPoint x: 436, startPoint y: 96, endPoint x: 681, endPoint y: 495, distance: 468.2
copy article "Step parallelism If you’re using a serverless platform to host, code will run i…"
